Goal: Information Seeking & Learning: Learn about a topic

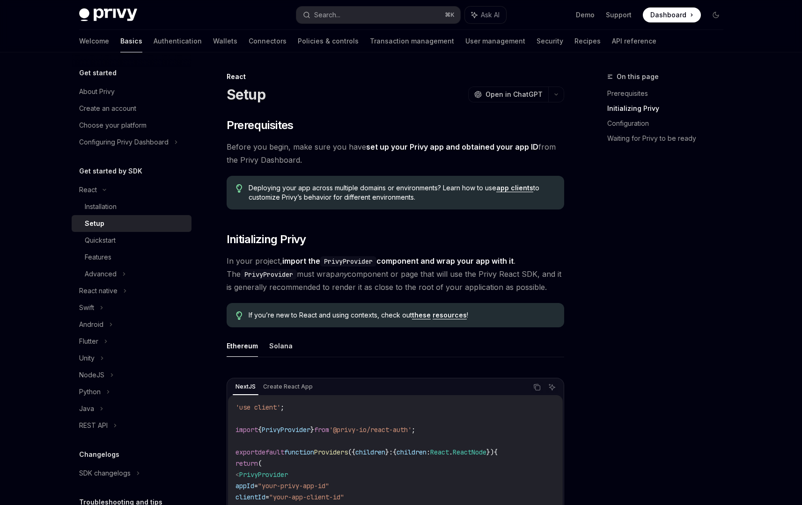
scroll to position [200, 0]
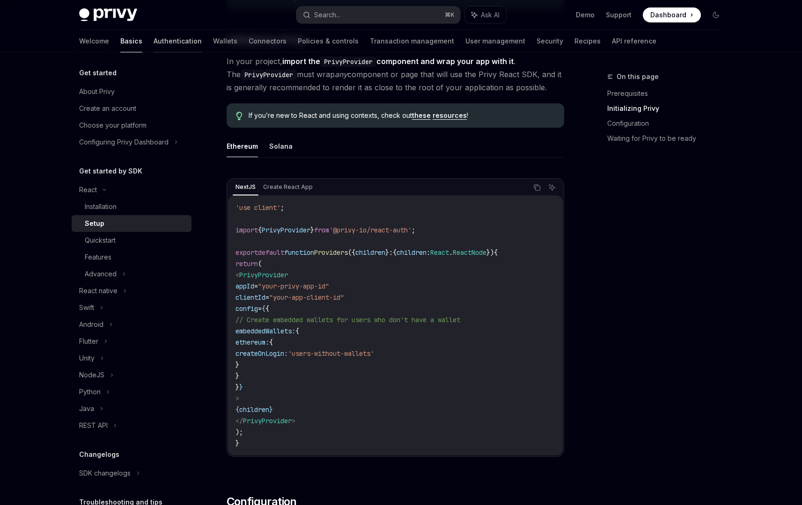
click at [153, 41] on link "Authentication" at bounding box center [177, 41] width 48 height 22
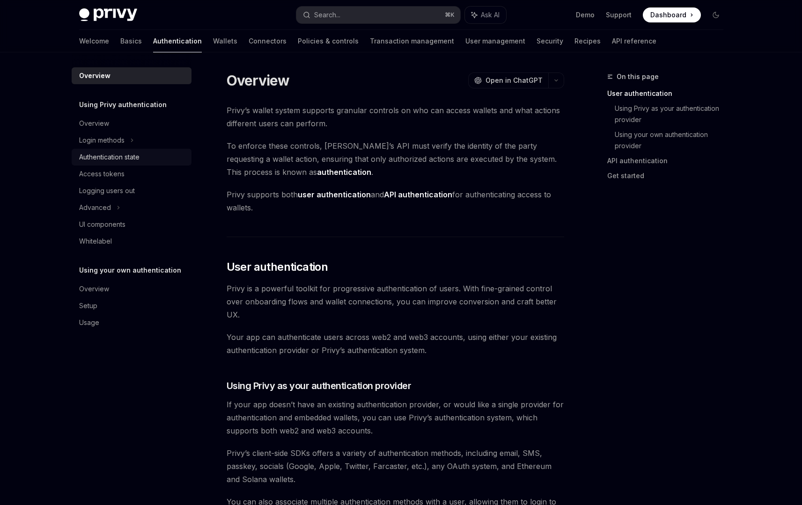
click at [151, 157] on div "Authentication state" at bounding box center [132, 157] width 107 height 11
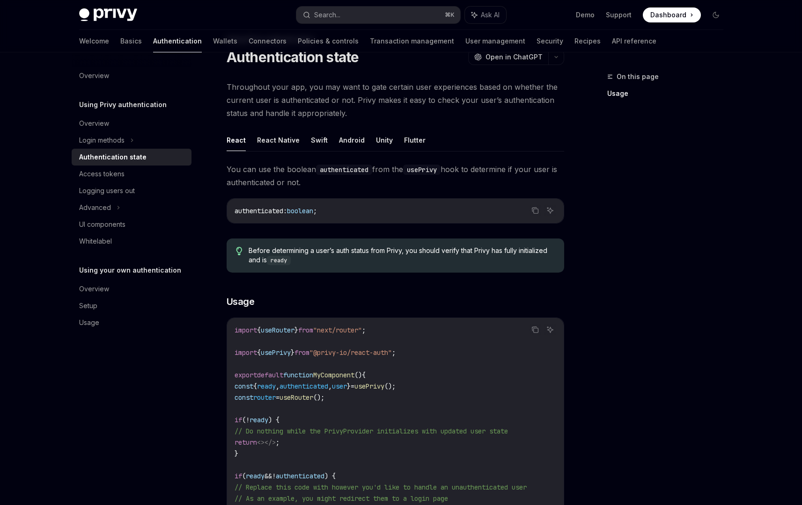
scroll to position [291, 0]
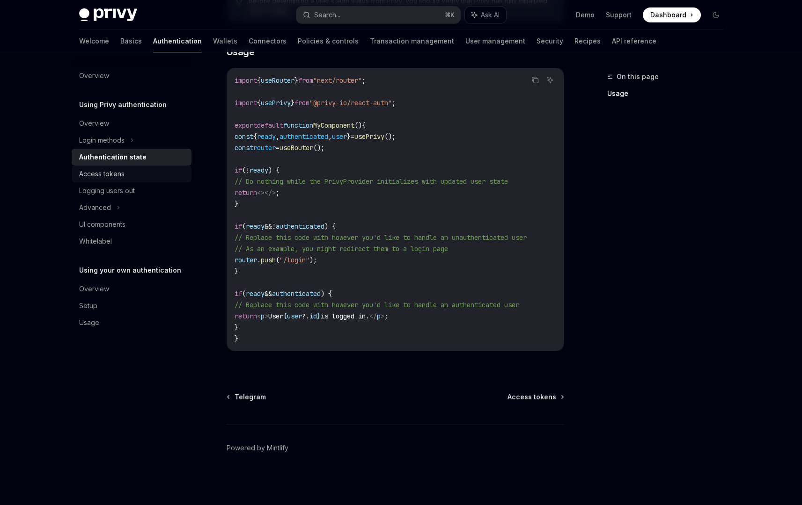
click at [134, 178] on div "Access tokens" at bounding box center [132, 173] width 107 height 11
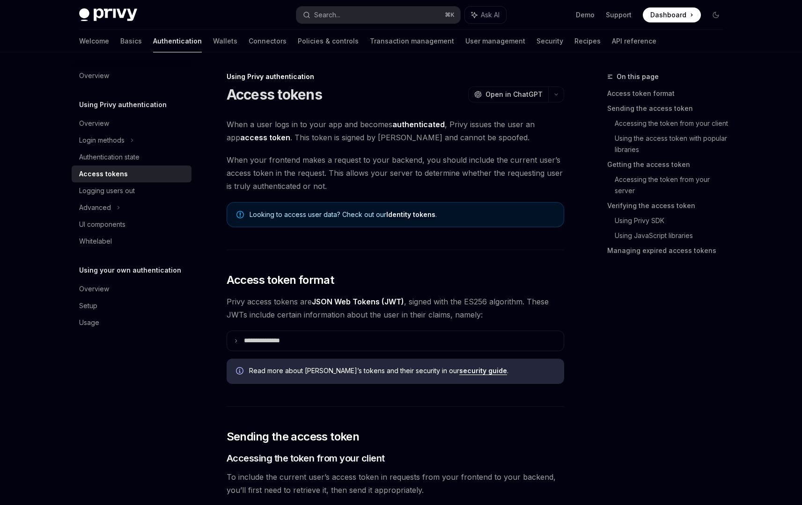
type textarea "*"
click at [554, 90] on button "button" at bounding box center [556, 95] width 16 height 16
click at [509, 168] on div "Copy page as Markdown for LLMs" at bounding box center [511, 167] width 91 height 7
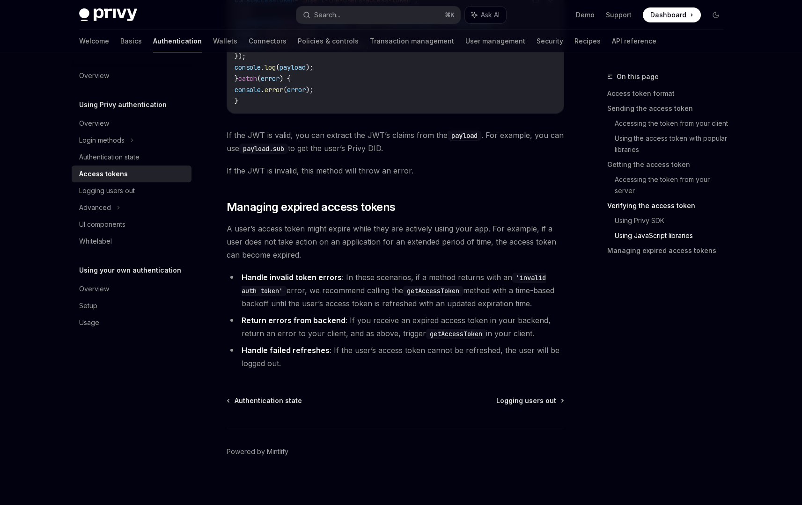
scroll to position [2340, 0]
